Goal: Information Seeking & Learning: Learn about a topic

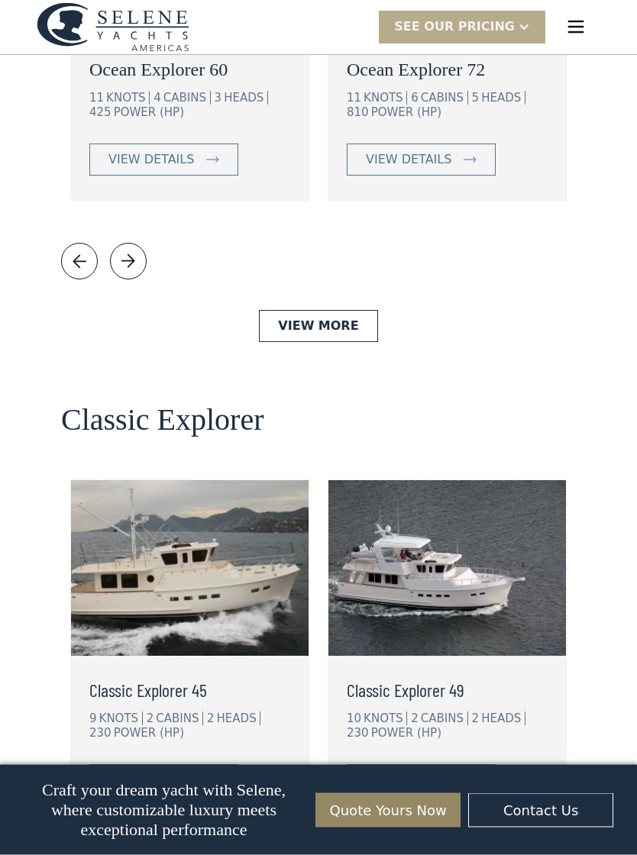
scroll to position [3046, 0]
click at [138, 765] on link "view details" at bounding box center [163, 781] width 149 height 32
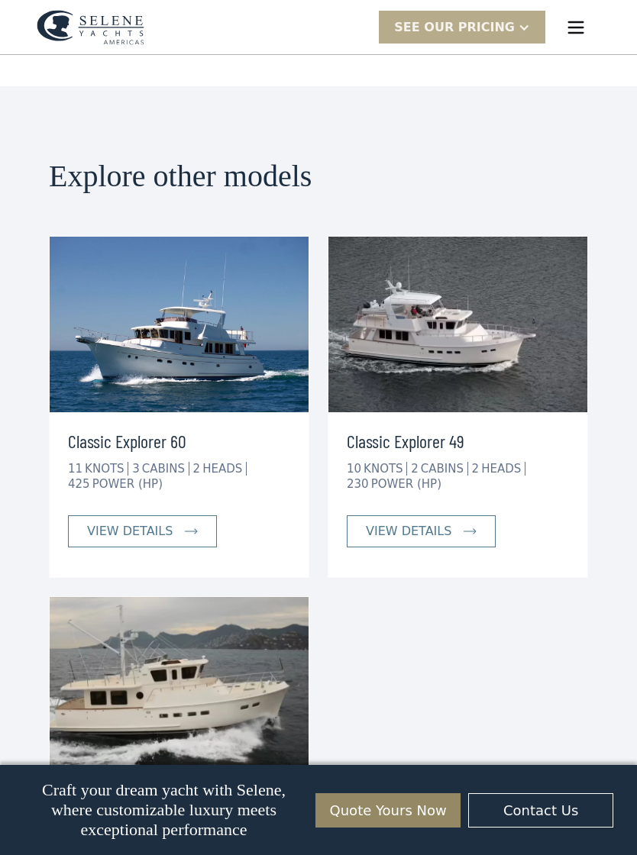
scroll to position [3770, 0]
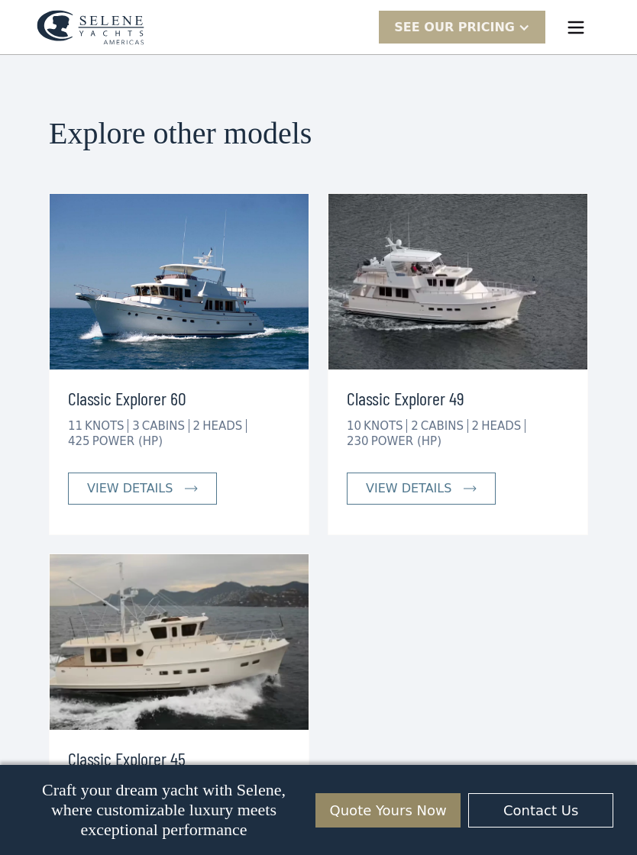
click at [525, 569] on div "Classic Explorer 60 11 KNOTS 3 CABINS 2 HEADS 425 POWER (HP) view details Class…" at bounding box center [318, 544] width 539 height 703
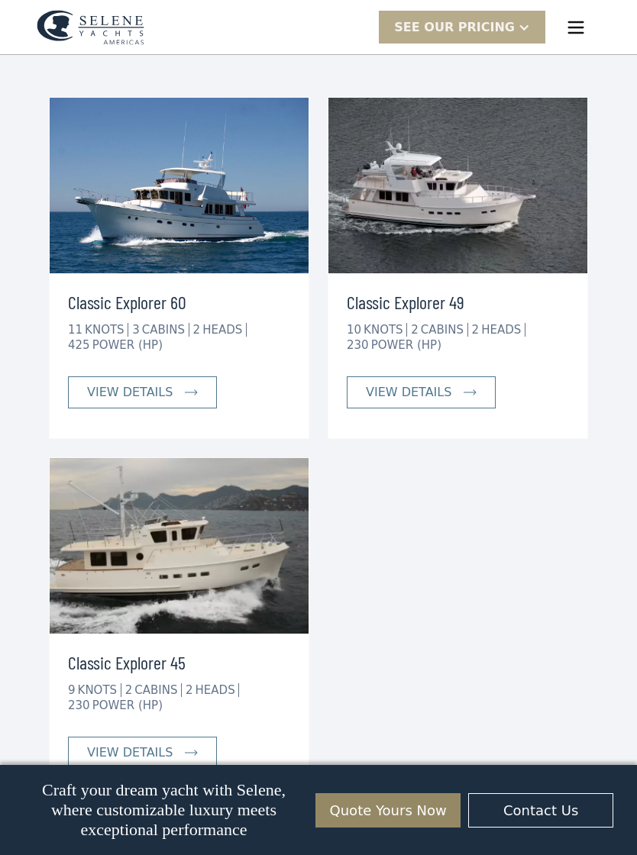
scroll to position [3905, 0]
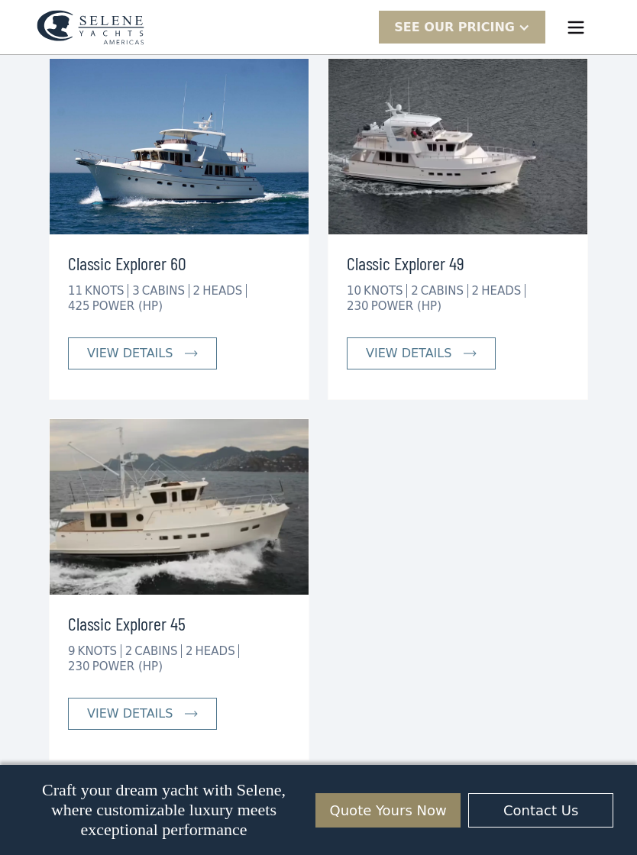
click at [108, 698] on link "view details" at bounding box center [142, 714] width 149 height 32
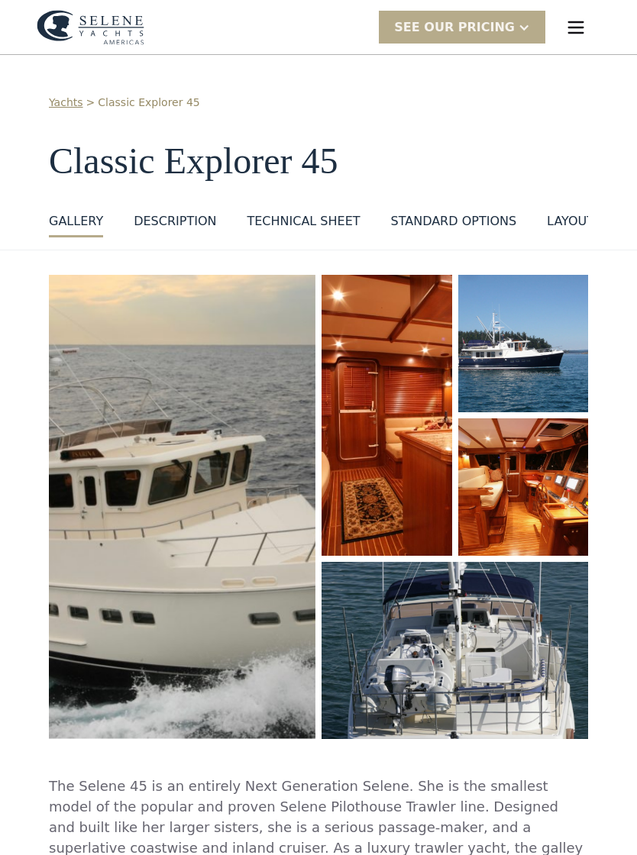
click at [103, 593] on img "open lightbox" at bounding box center [182, 507] width 267 height 465
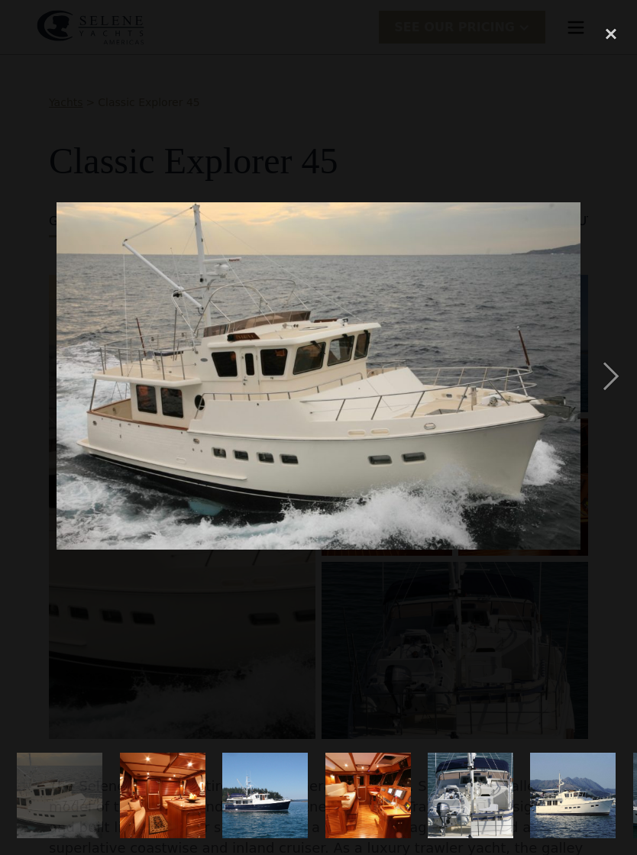
click at [606, 390] on div "next image" at bounding box center [611, 376] width 52 height 719
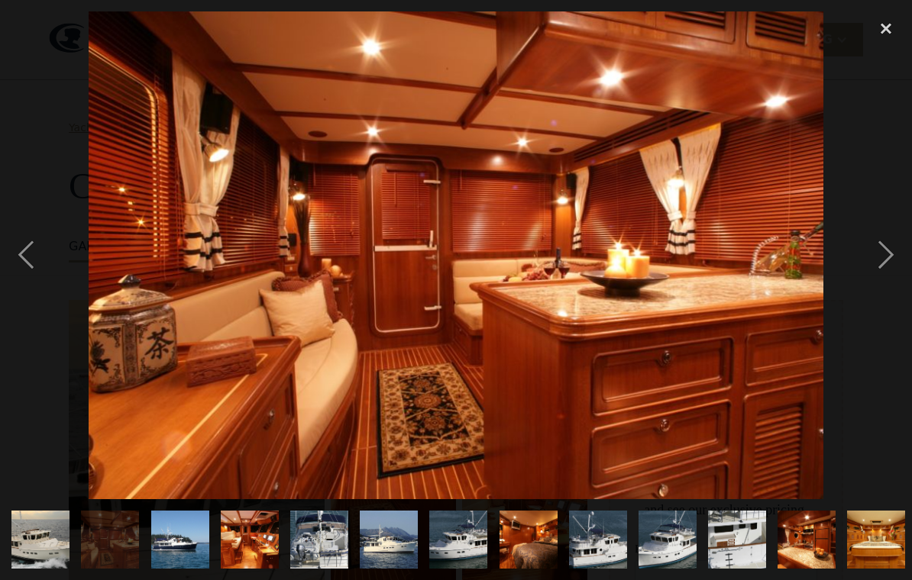
click at [636, 266] on div "next image" at bounding box center [886, 254] width 52 height 487
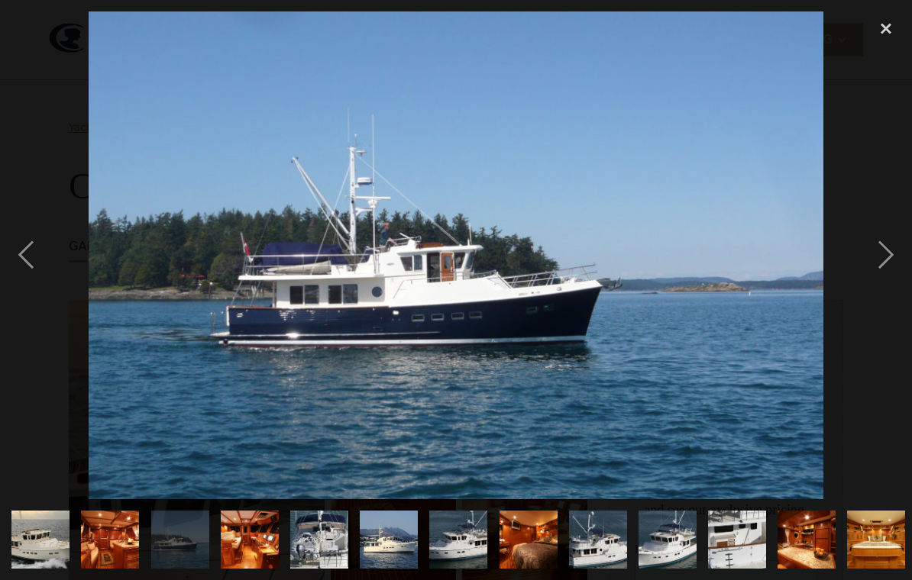
click at [636, 275] on div "next image" at bounding box center [886, 254] width 52 height 487
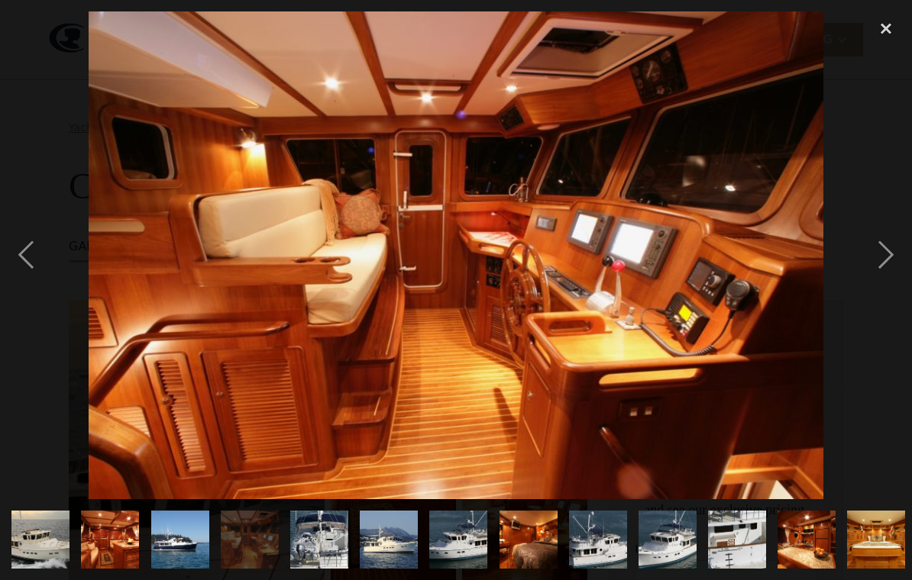
click at [636, 274] on div "next image" at bounding box center [886, 254] width 52 height 487
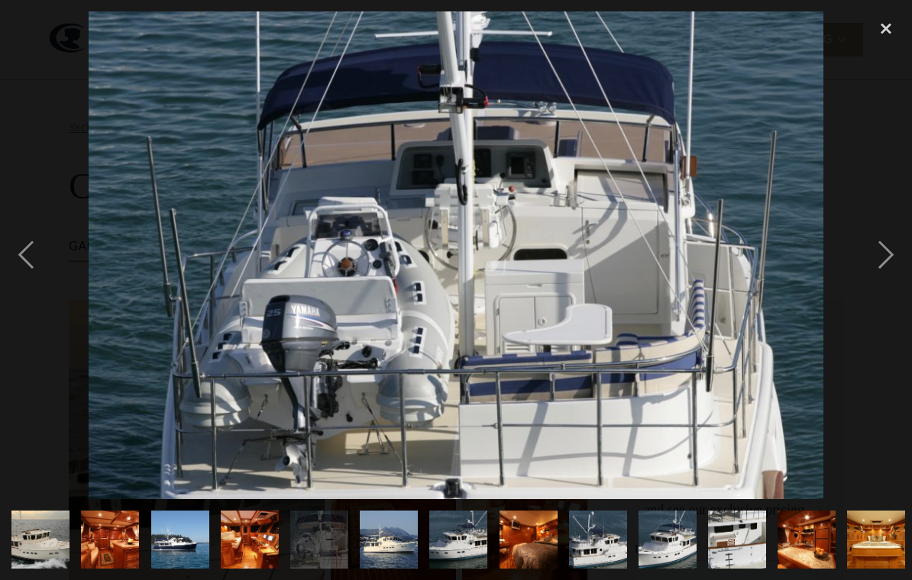
click at [636, 272] on div "next image" at bounding box center [886, 254] width 52 height 487
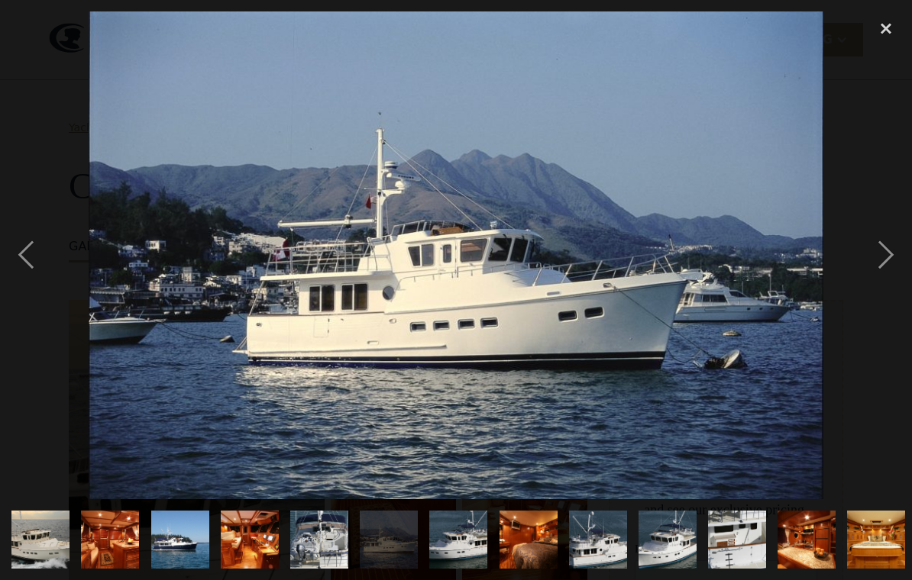
click at [636, 273] on div "next image" at bounding box center [886, 254] width 52 height 487
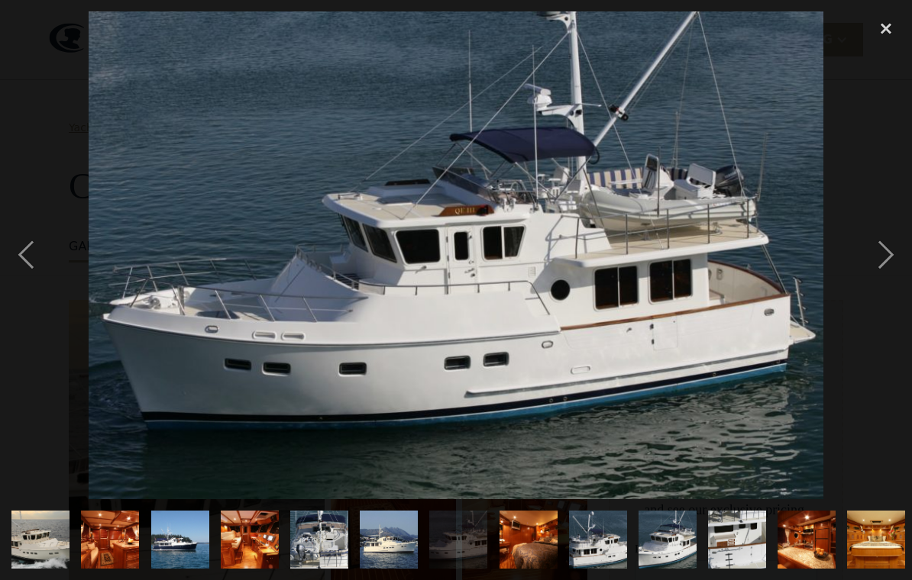
click at [636, 269] on div "next image" at bounding box center [886, 254] width 52 height 487
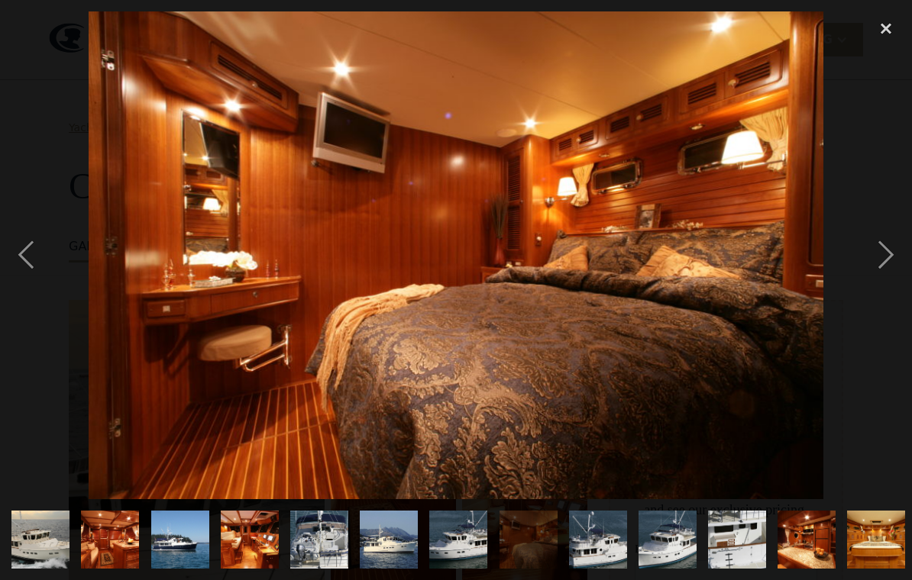
click at [636, 272] on div "next image" at bounding box center [886, 254] width 52 height 487
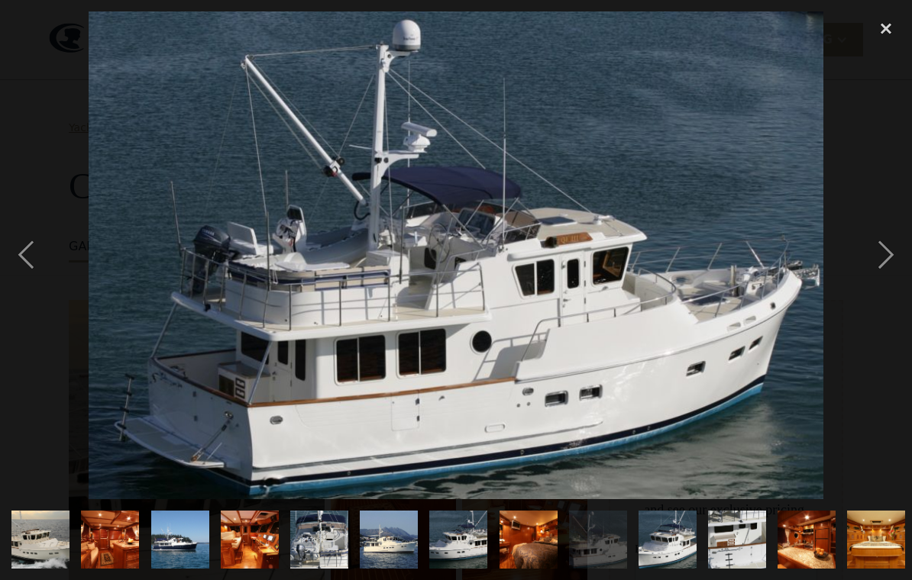
click at [636, 273] on div "next image" at bounding box center [886, 254] width 52 height 487
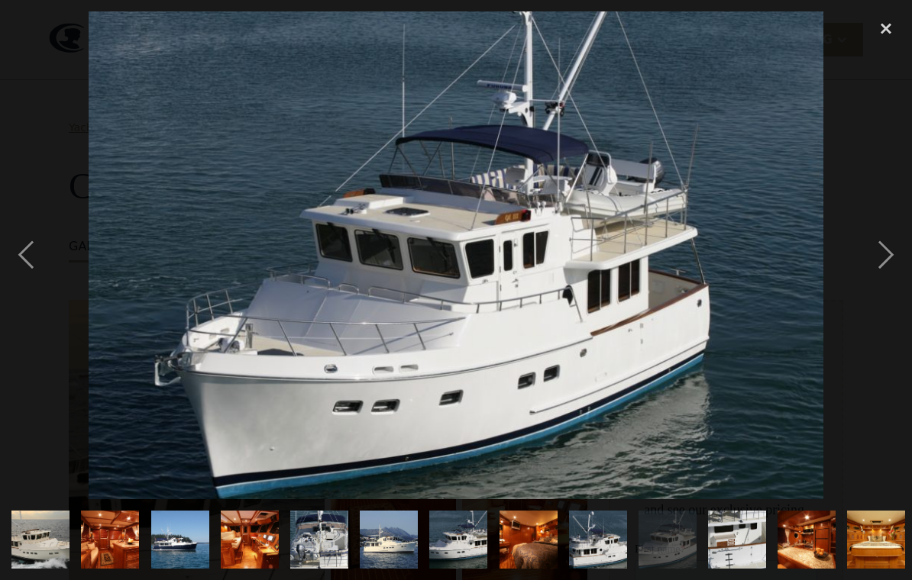
click at [636, 271] on div "next image" at bounding box center [886, 254] width 52 height 487
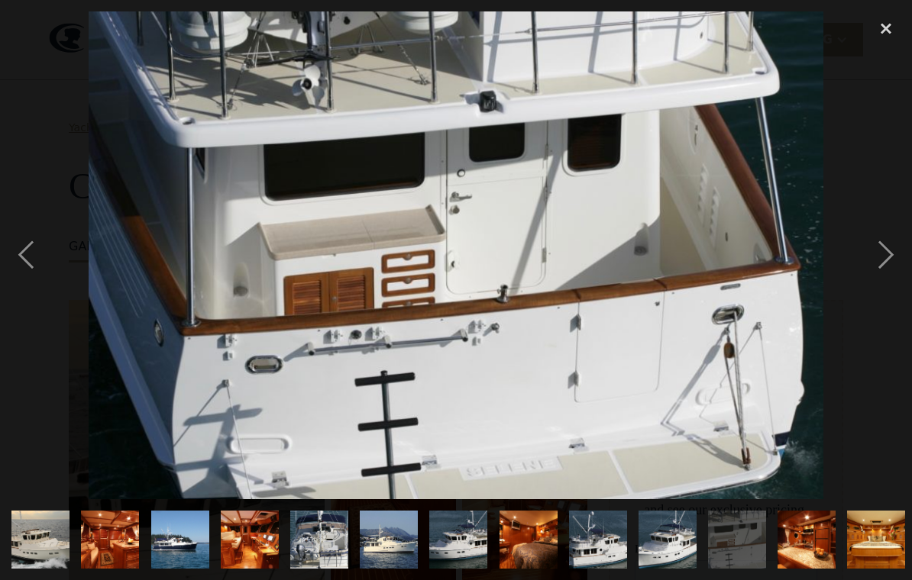
click at [636, 271] on div "next image" at bounding box center [886, 254] width 52 height 487
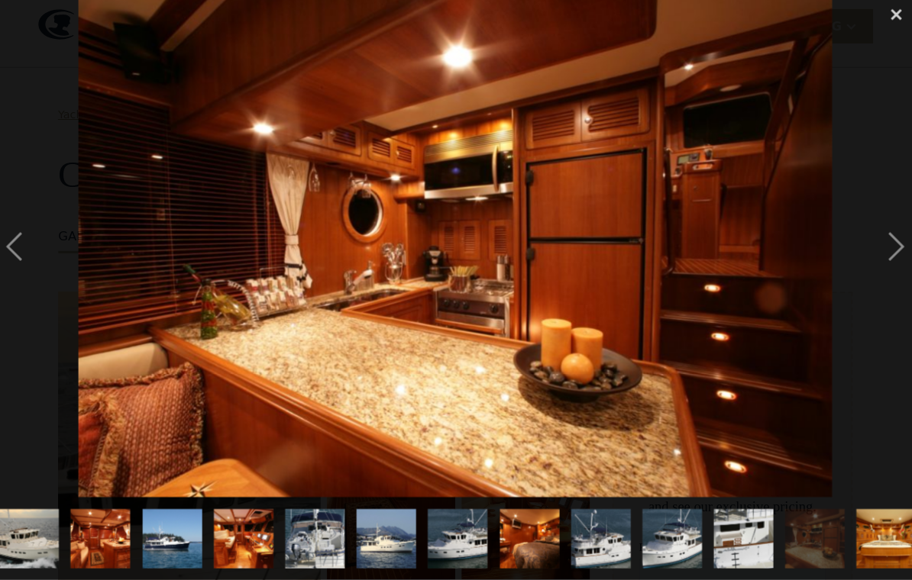
scroll to position [2, 0]
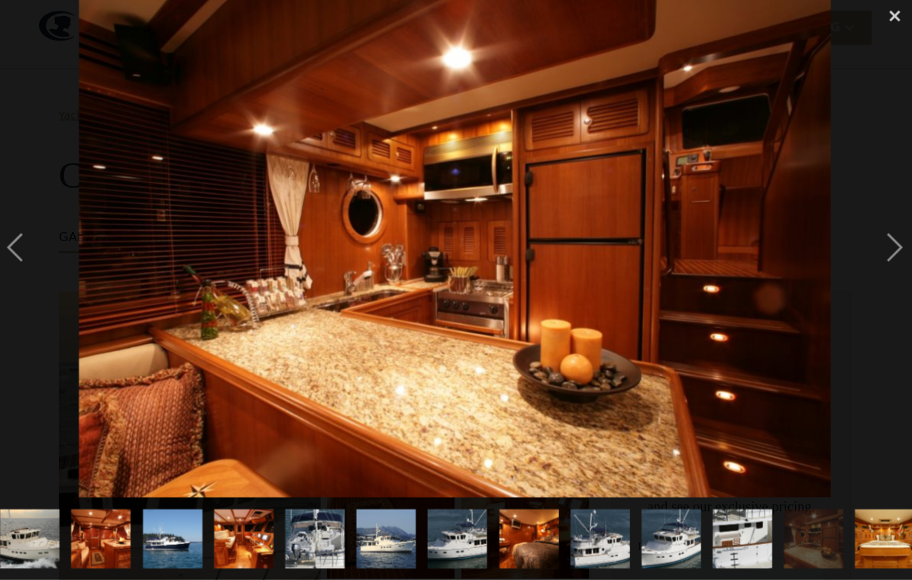
click at [636, 255] on div "next image" at bounding box center [886, 254] width 52 height 487
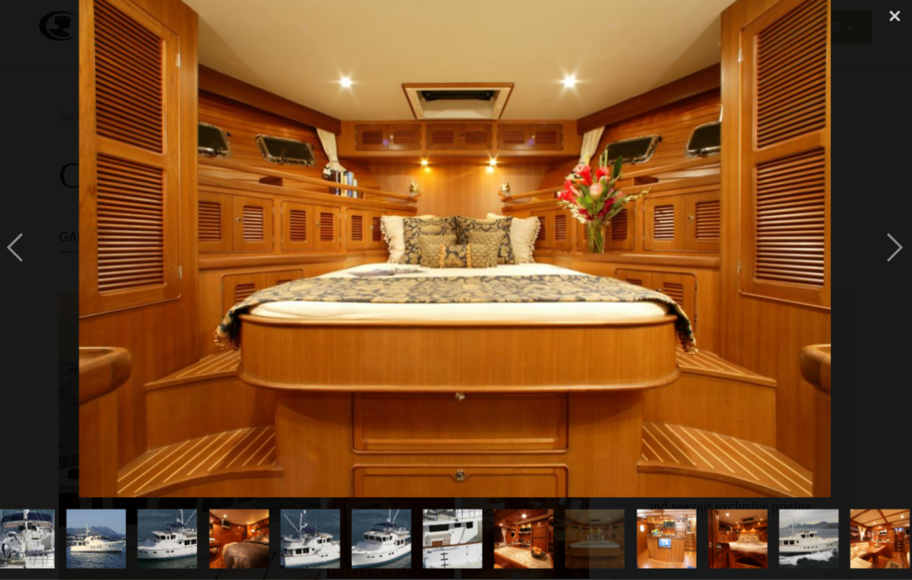
scroll to position [0, 332]
click at [636, 255] on div "next image" at bounding box center [886, 254] width 52 height 487
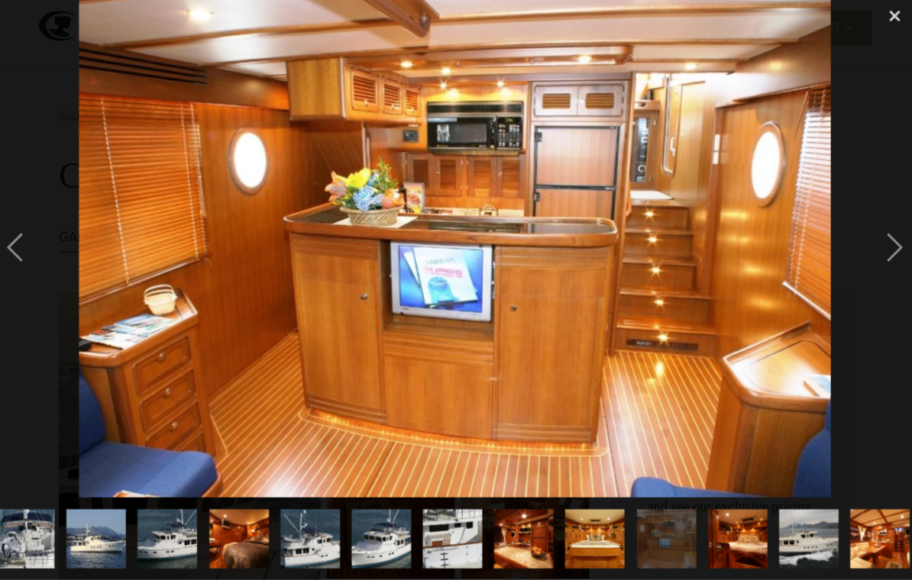
click at [636, 257] on div "next image" at bounding box center [886, 254] width 52 height 487
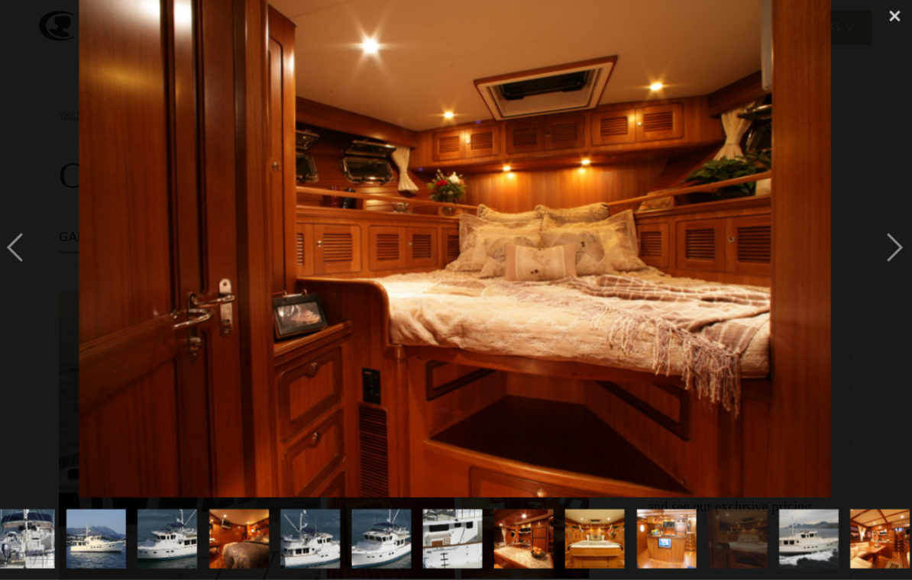
click at [636, 256] on div "next image" at bounding box center [886, 254] width 52 height 487
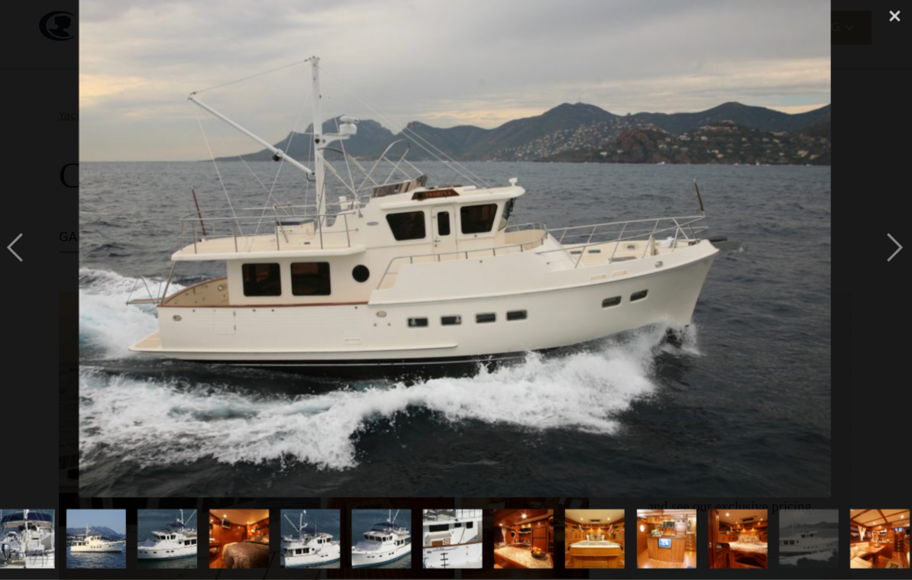
click at [636, 257] on div "next image" at bounding box center [886, 254] width 52 height 487
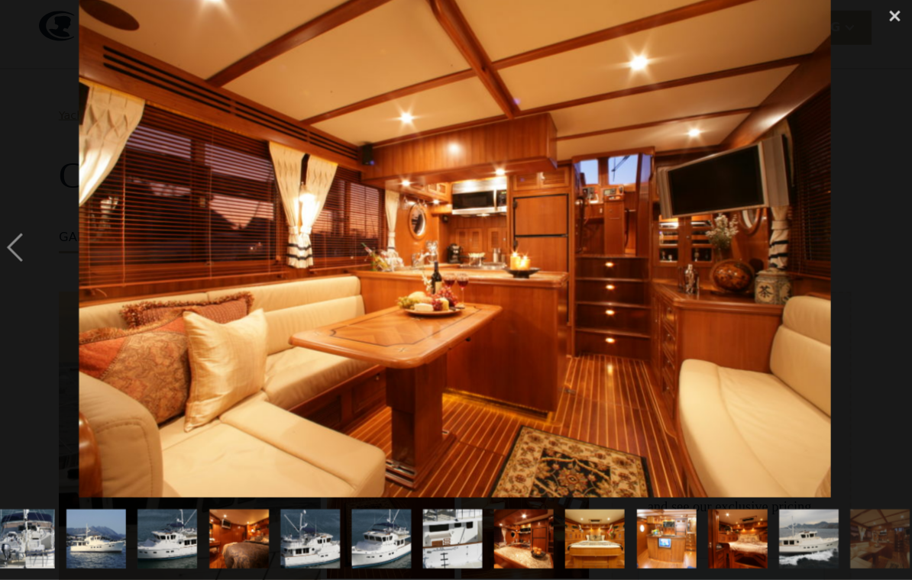
click at [33, 252] on div "previous image" at bounding box center [26, 254] width 52 height 487
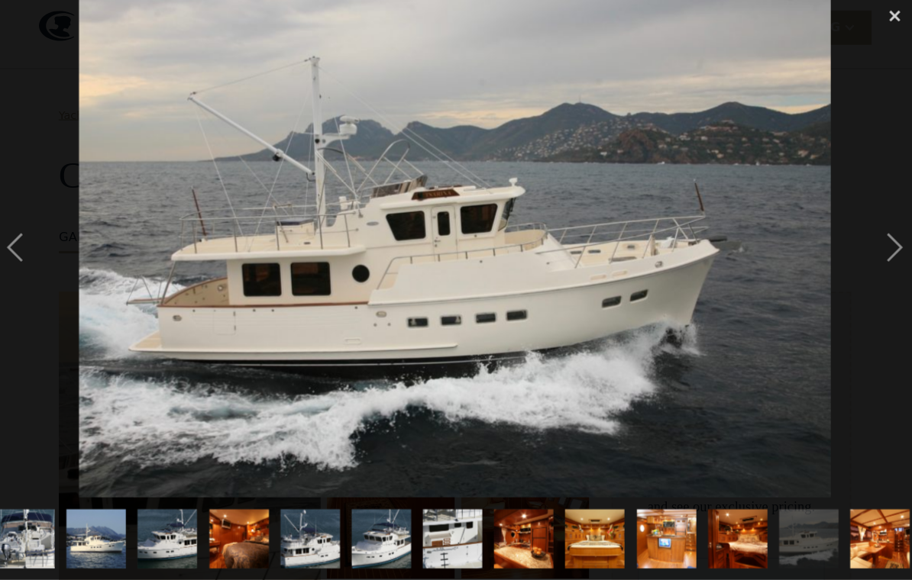
click at [35, 259] on div "previous image" at bounding box center [26, 254] width 52 height 487
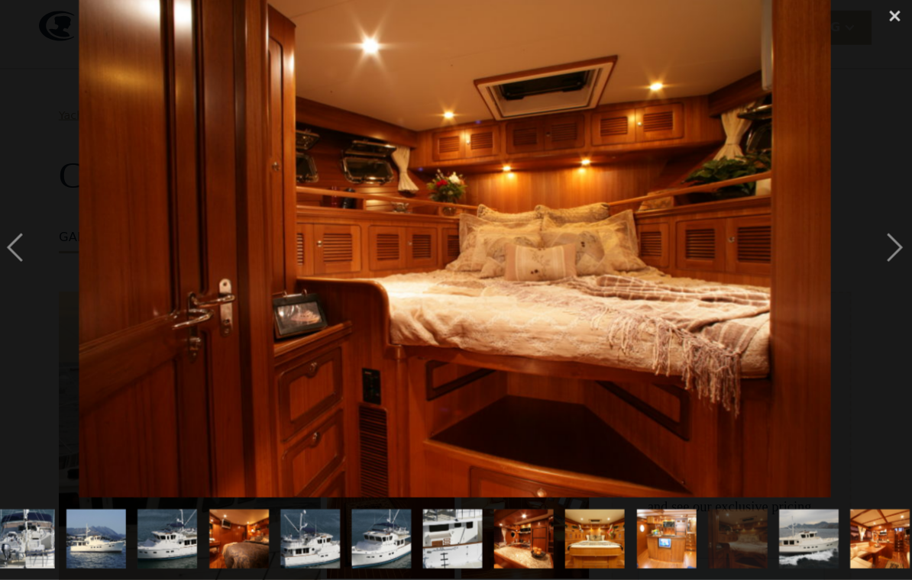
click at [38, 267] on div "previous image" at bounding box center [26, 254] width 52 height 487
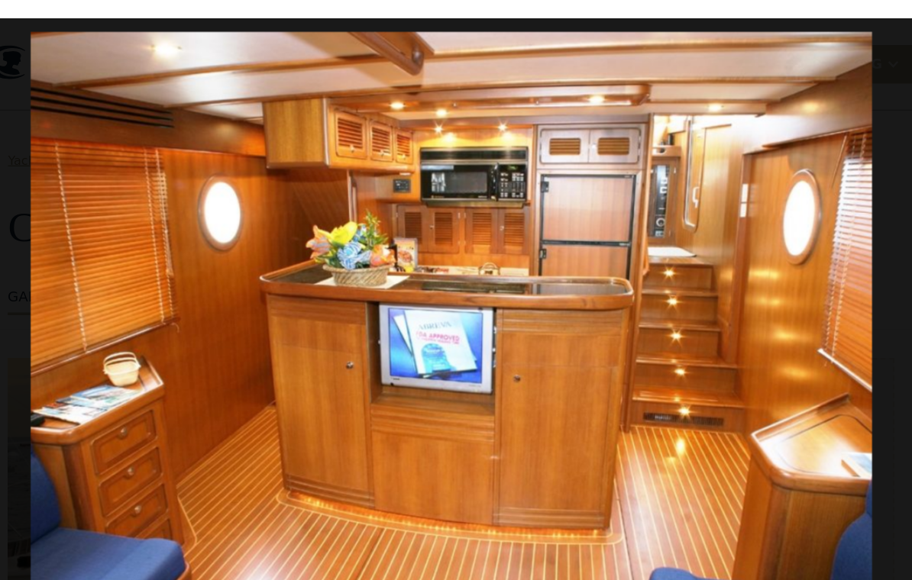
scroll to position [0, 0]
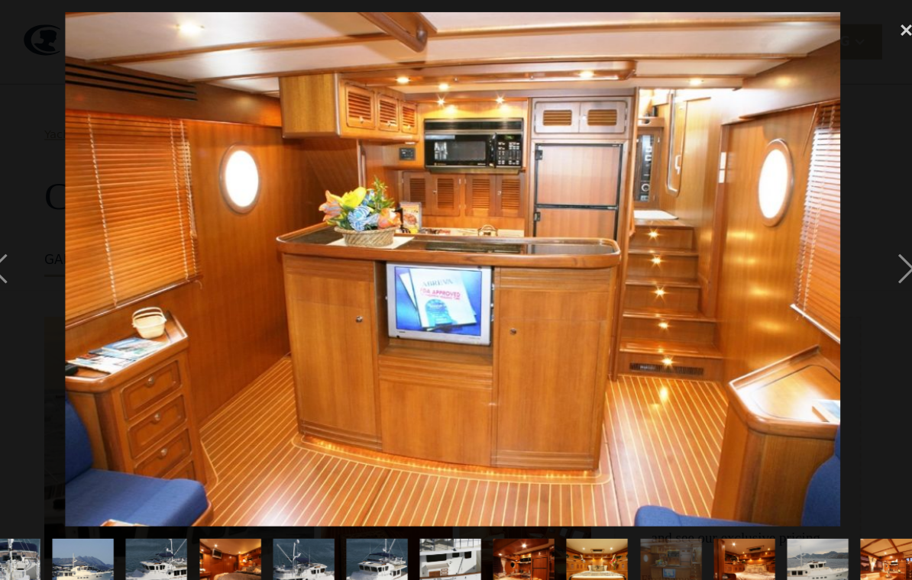
click at [636, 271] on div "next image" at bounding box center [886, 254] width 52 height 487
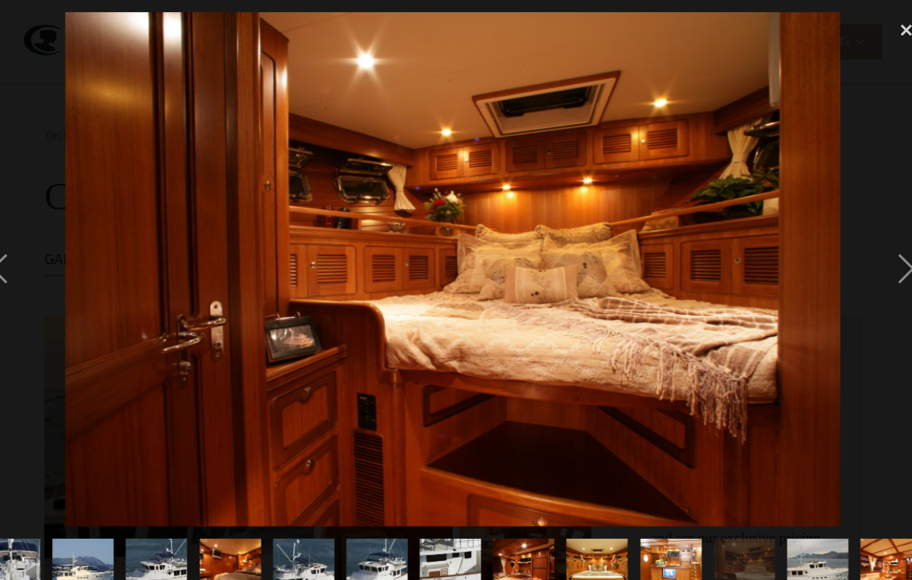
click at [636, 269] on div "next image" at bounding box center [886, 254] width 52 height 487
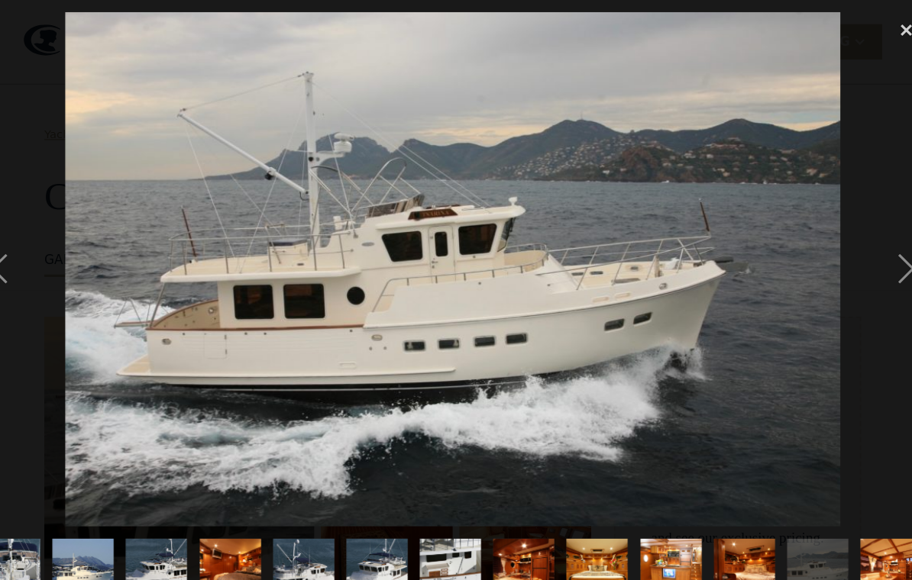
click at [636, 273] on div at bounding box center [456, 254] width 912 height 487
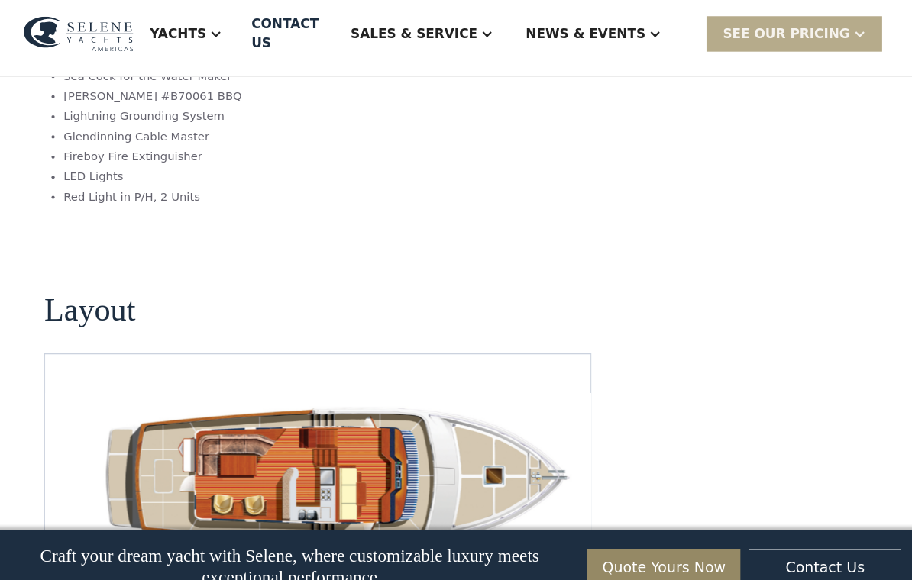
scroll to position [2100, 0]
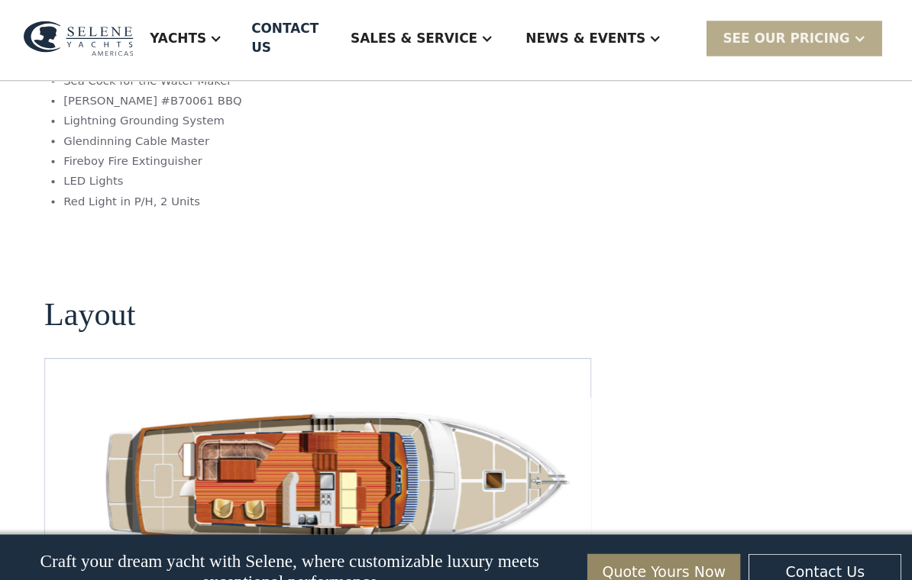
click at [550, 540] on img "Next slide" at bounding box center [562, 558] width 37 height 37
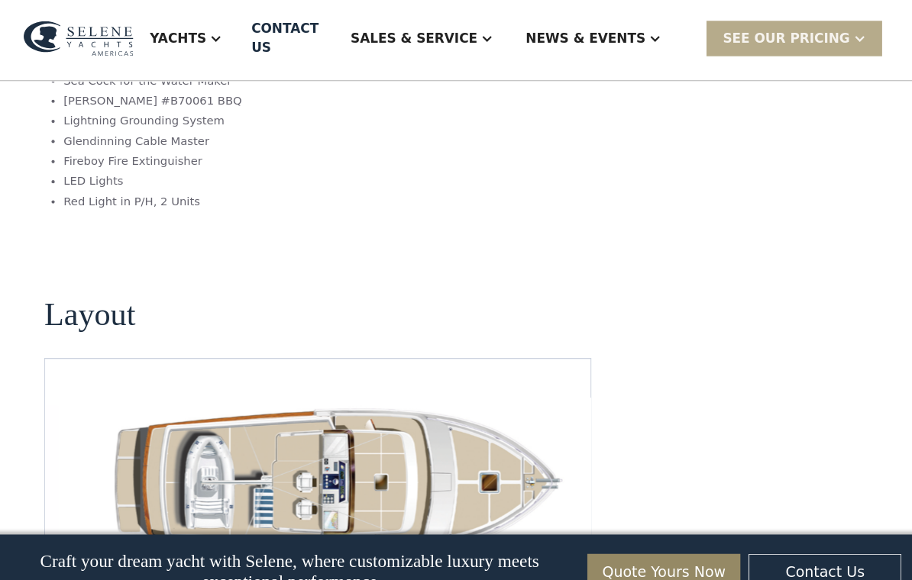
click at [501, 540] on img "Previous slide" at bounding box center [519, 558] width 37 height 37
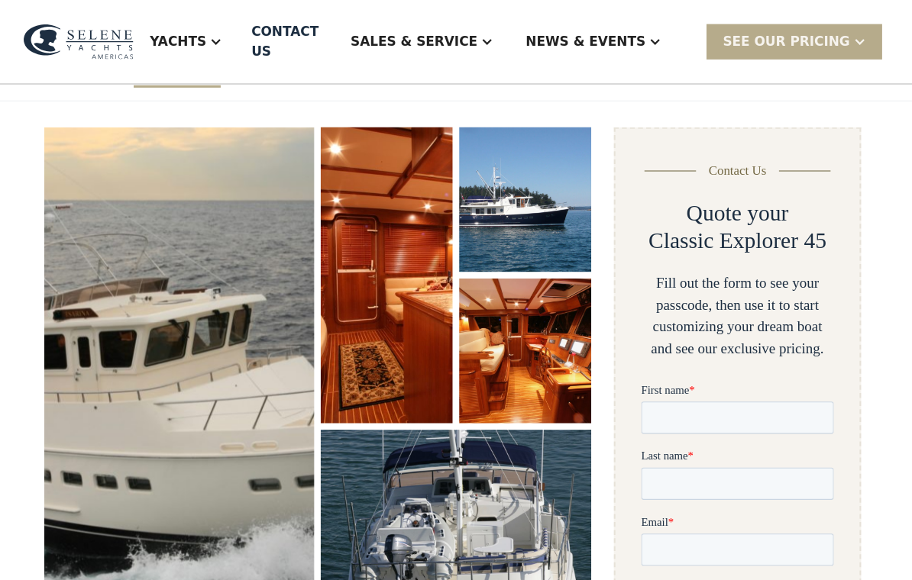
scroll to position [0, 0]
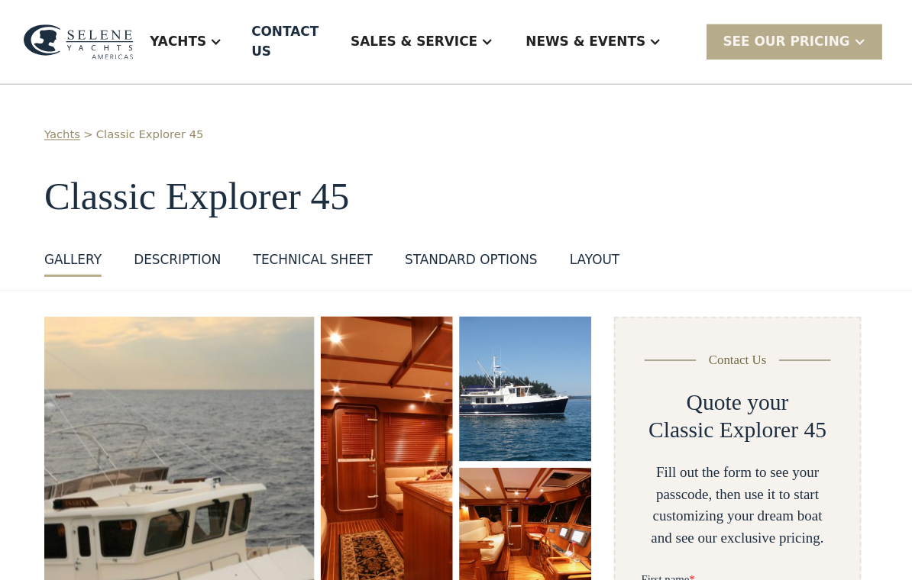
click at [238, 34] on div at bounding box center [231, 40] width 12 height 12
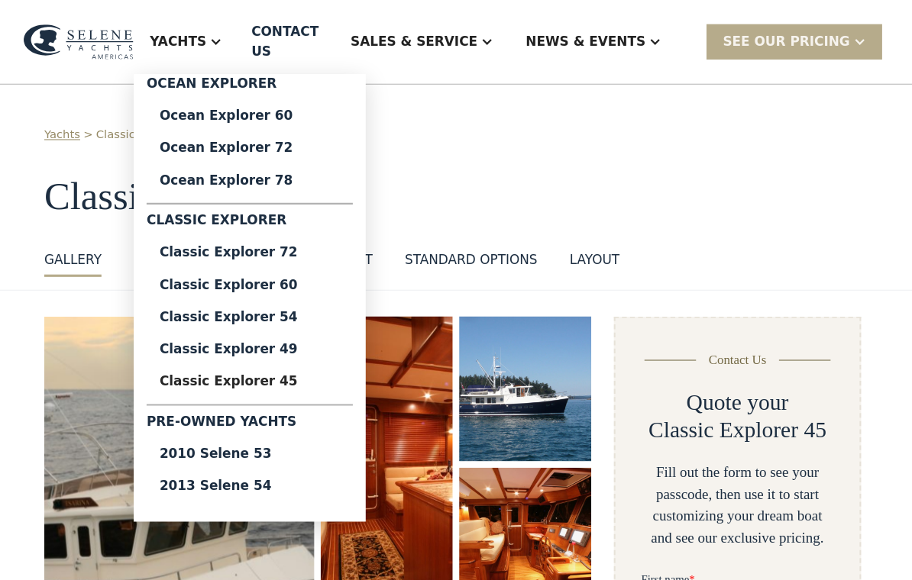
click at [284, 357] on div "Classic Explorer 45" at bounding box center [263, 362] width 171 height 12
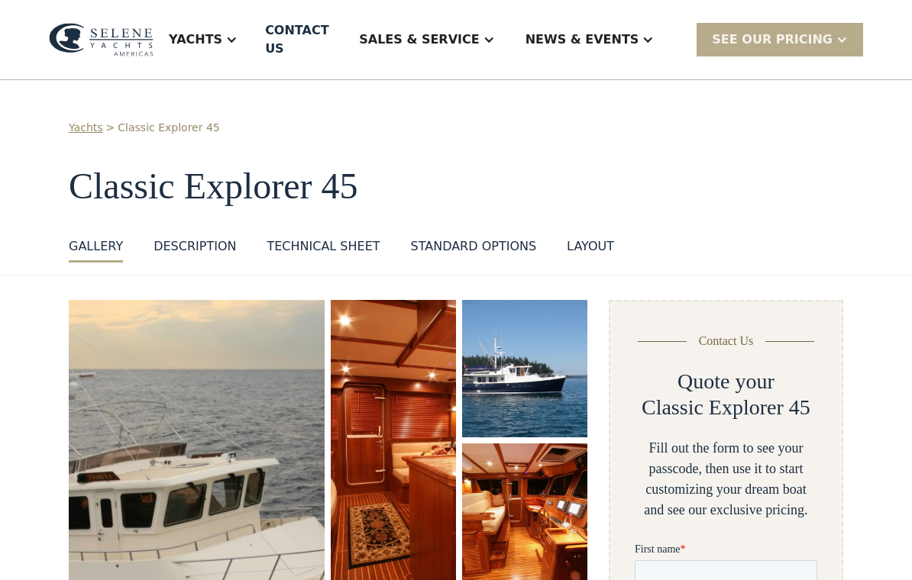
click at [223, 238] on div "DESCRIPTION" at bounding box center [195, 247] width 82 height 18
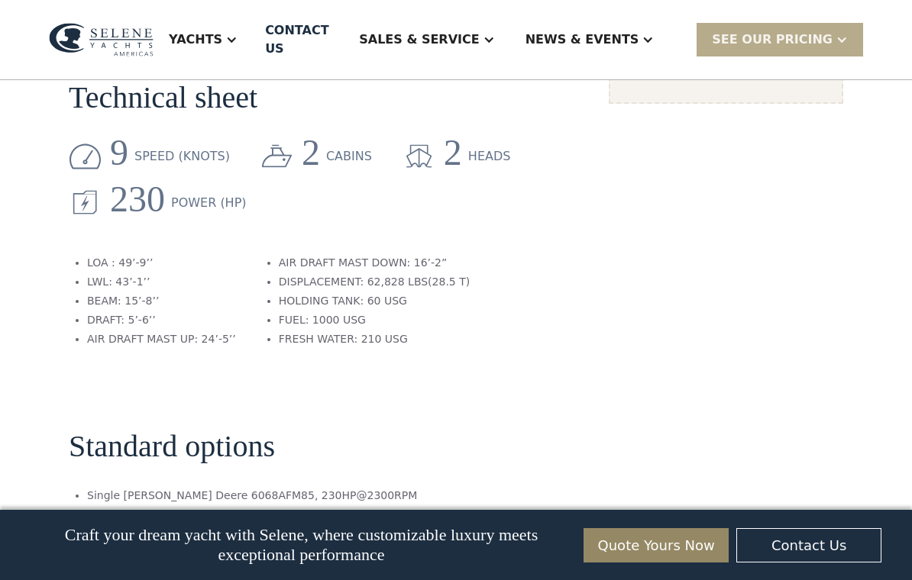
scroll to position [1378, 0]
click at [625, 34] on div "News & EVENTS" at bounding box center [582, 40] width 114 height 18
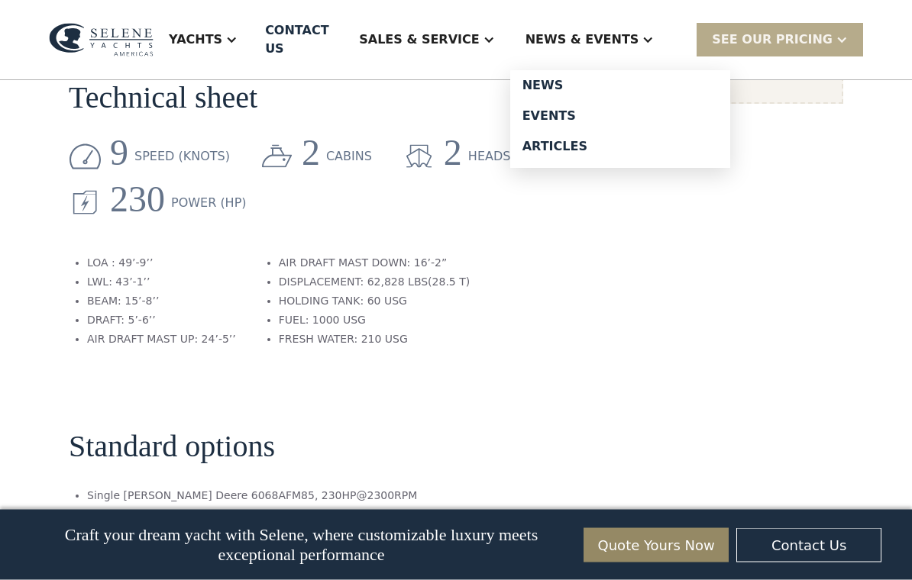
scroll to position [1379, 0]
click at [594, 79] on div "News" at bounding box center [620, 85] width 196 height 12
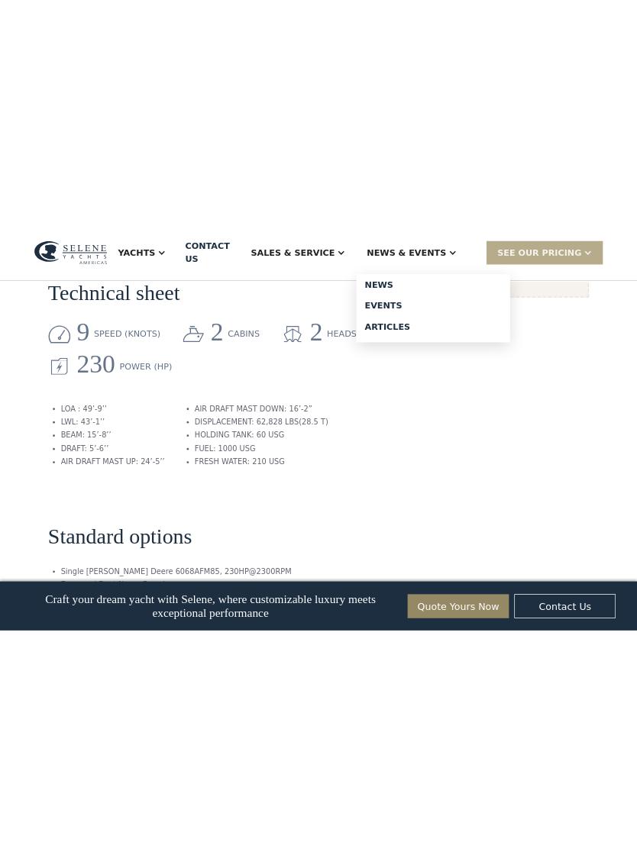
scroll to position [1847, 0]
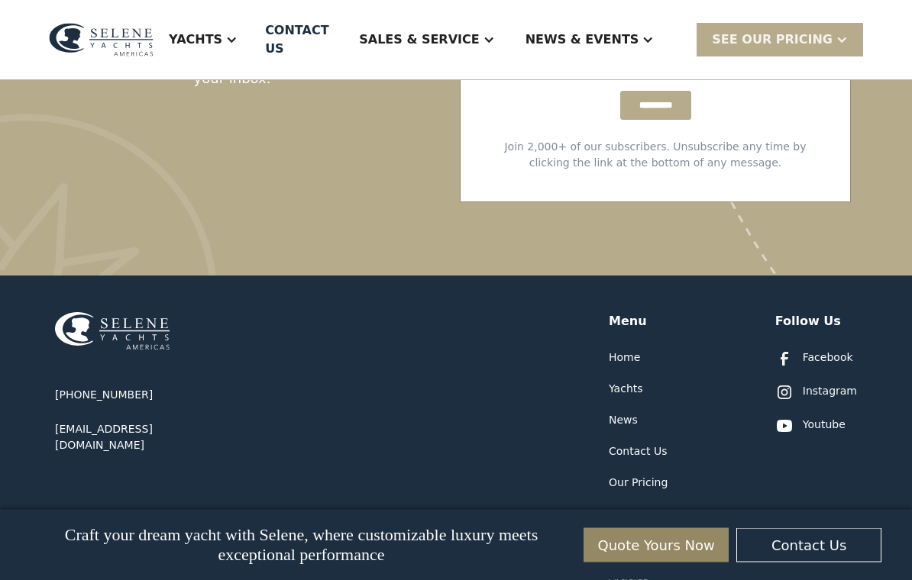
scroll to position [2837, 0]
click at [834, 417] on div "Youtube" at bounding box center [824, 425] width 43 height 16
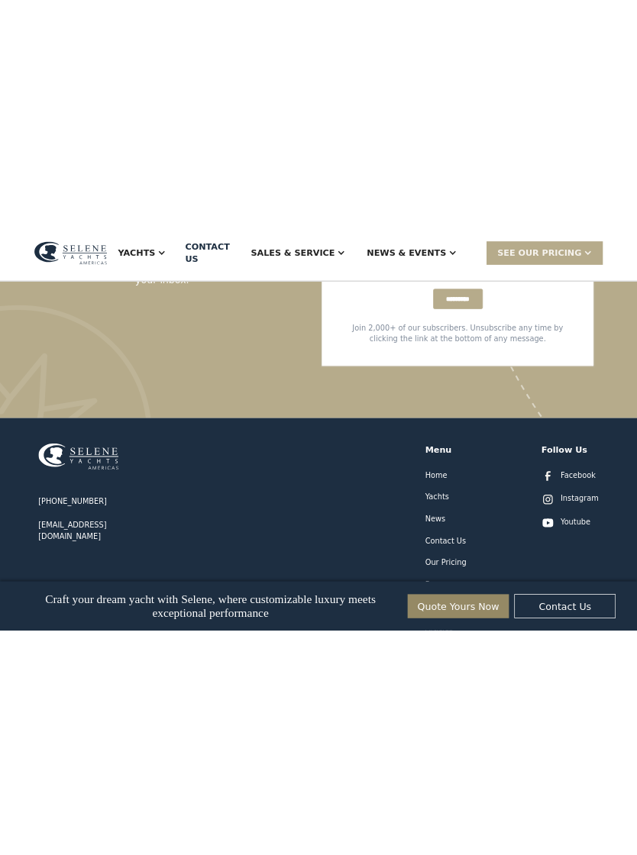
scroll to position [4013, 0]
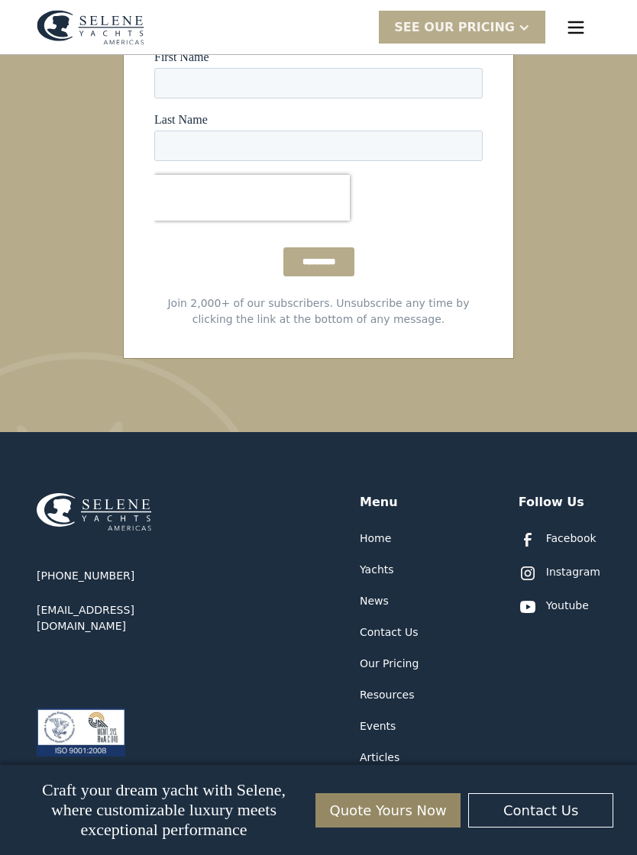
click at [405, 580] on div "Our Pricing" at bounding box center [389, 664] width 59 height 16
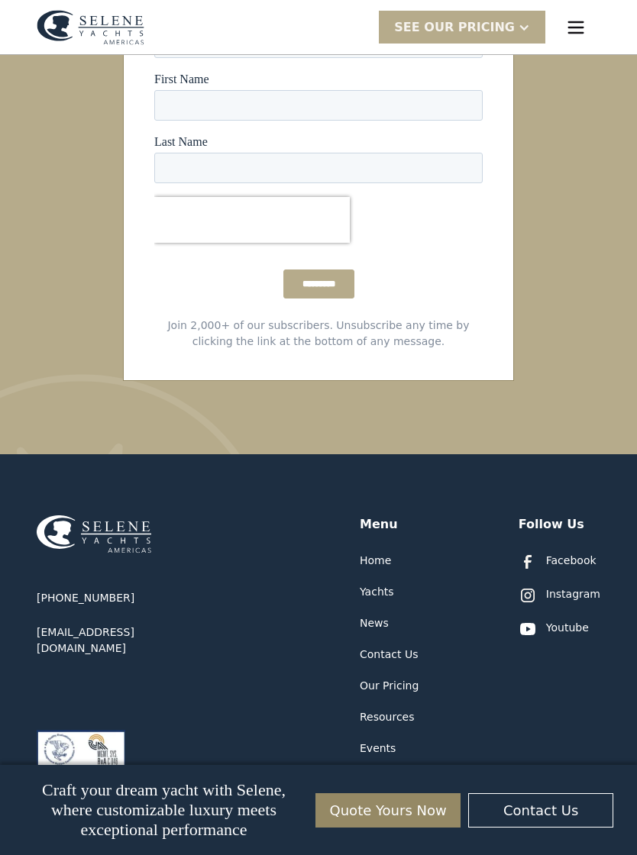
scroll to position [4036, 0]
